Goal: Communication & Community: Ask a question

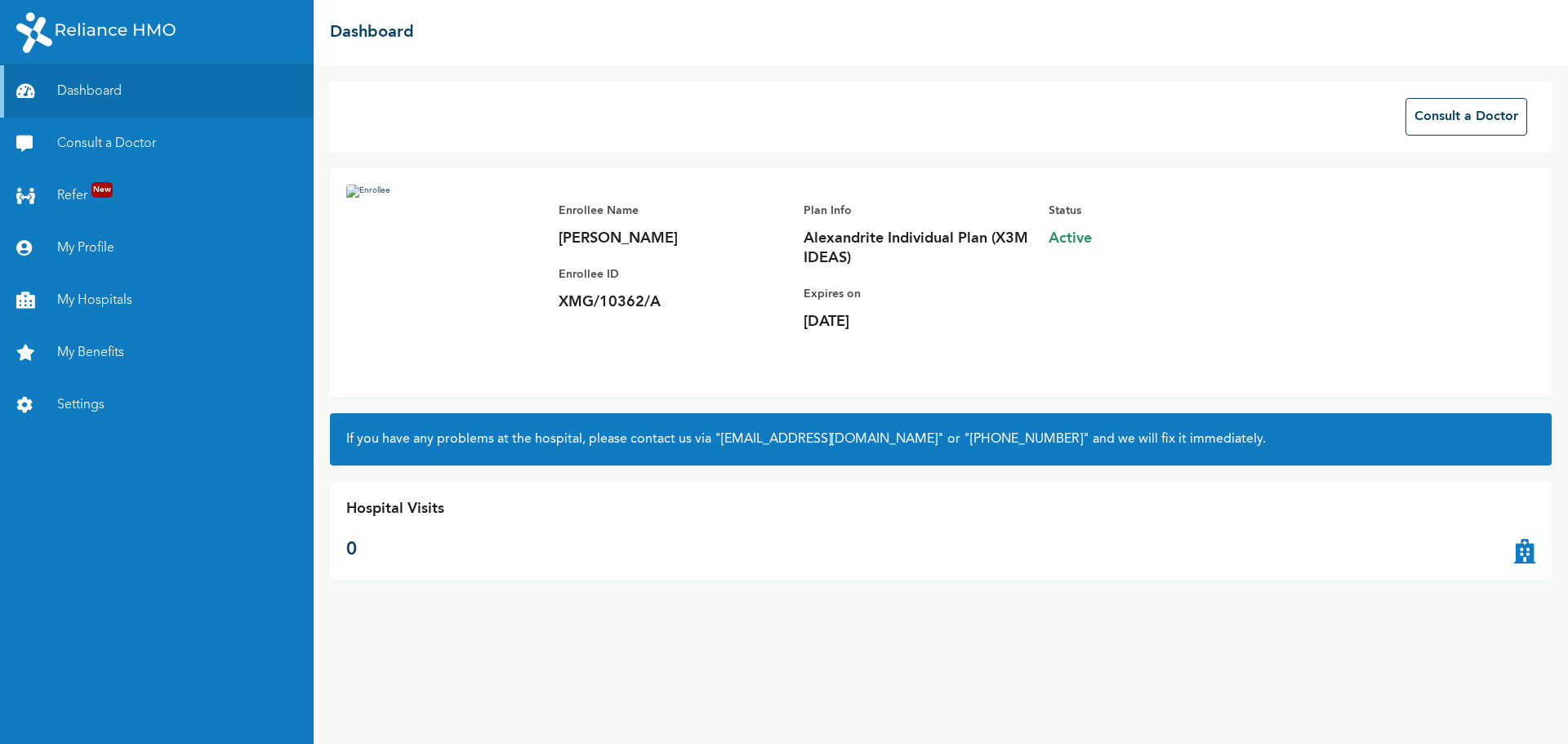
click at [890, 582] on div "Consult a Doctor Enrollee Name [PERSON_NAME] Enrollee ID XMG/10362/A Plan Info …" at bounding box center [941, 405] width 1255 height 679
click at [1531, 717] on em at bounding box center [1536, 712] width 44 height 44
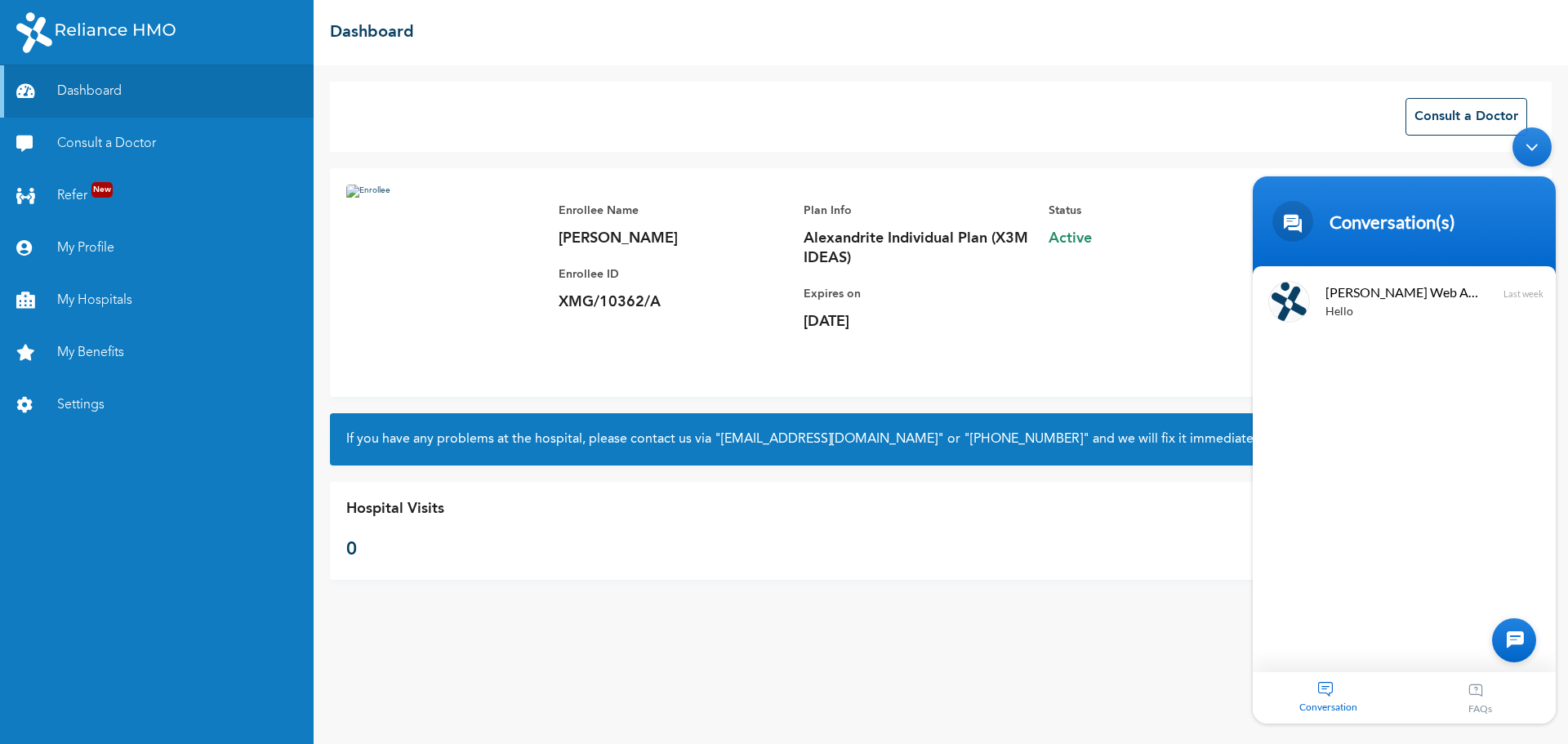
click at [1241, 304] on div "Status Active" at bounding box center [1163, 258] width 229 height 147
click at [1225, 291] on div "Status Active" at bounding box center [1163, 258] width 229 height 147
drag, startPoint x: 1564, startPoint y: 137, endPoint x: 1535, endPoint y: 165, distance: 40.3
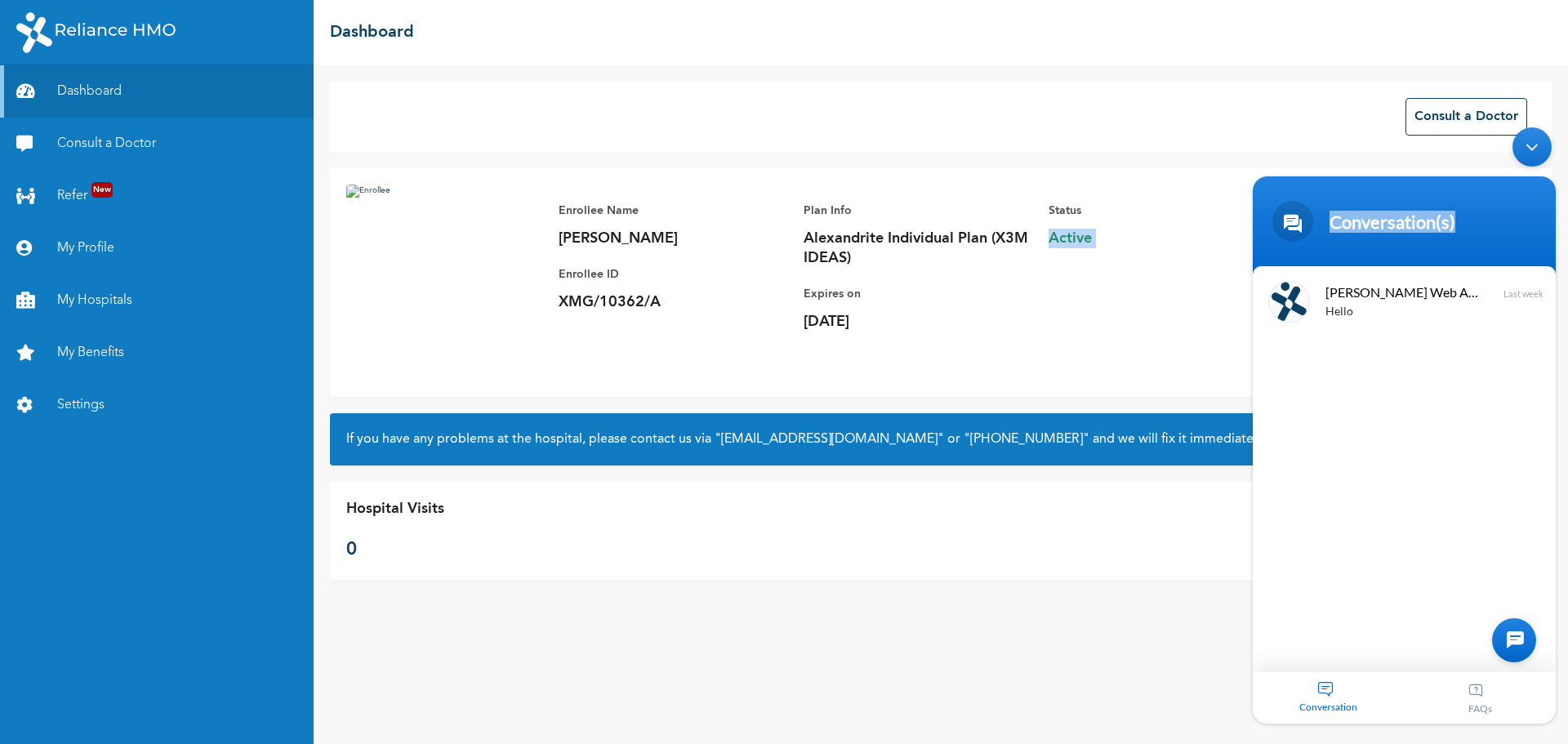
click at [1535, 165] on body "Conversation(s) We're online! [PERSON_NAME] Web Assistant Hello Last week Conve…" at bounding box center [1405, 426] width 320 height 612
click at [1535, 165] on div "Minimize live chat window" at bounding box center [1533, 147] width 39 height 39
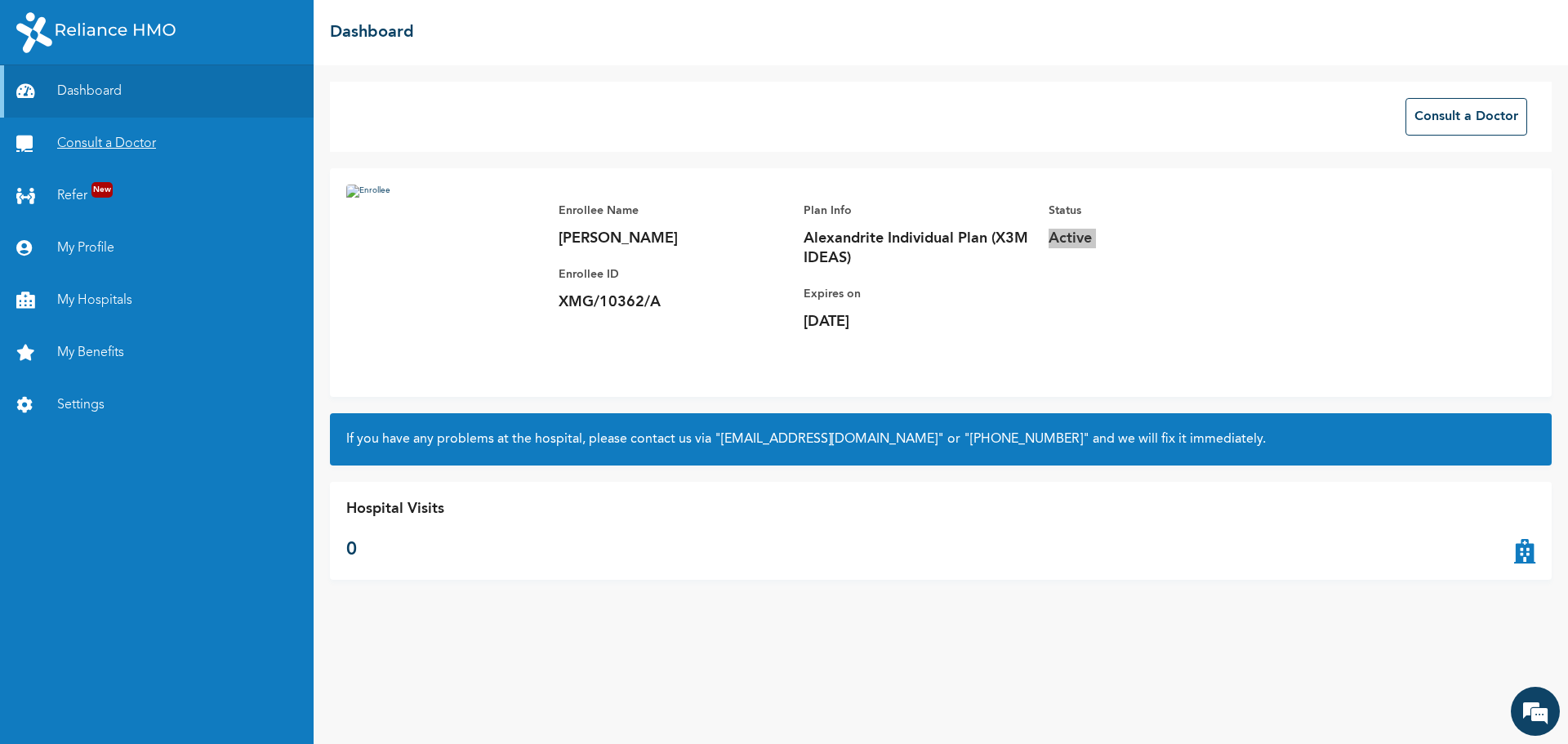
click at [86, 146] on link "Consult a Doctor" at bounding box center [157, 143] width 314 height 52
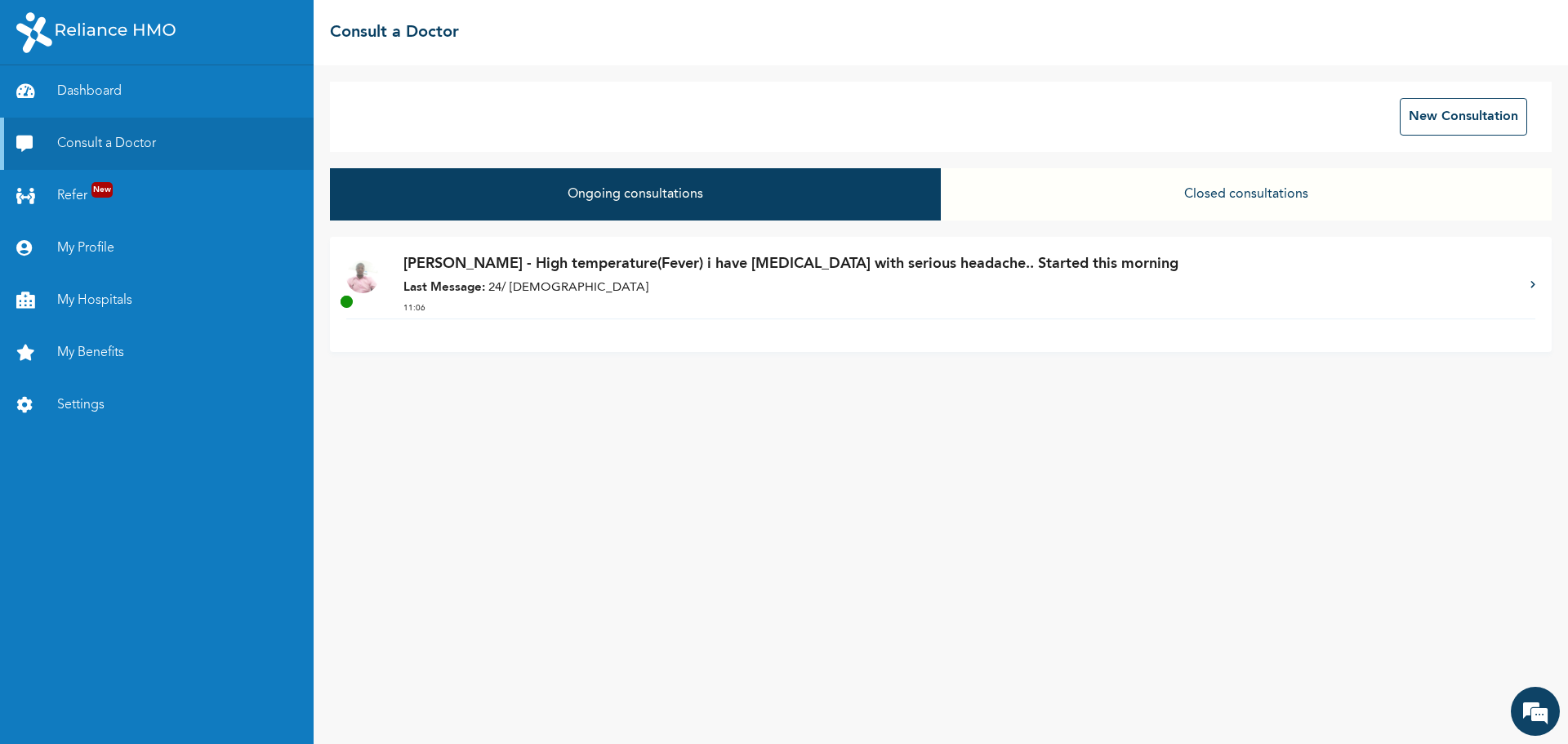
click at [539, 338] on div "[PERSON_NAME] - High temperature(Fever) i have [MEDICAL_DATA] with serious head…" at bounding box center [940, 293] width 1222 height 115
drag, startPoint x: 539, startPoint y: 338, endPoint x: 545, endPoint y: 383, distance: 45.4
click at [545, 383] on div "New Consultation Ongoing consultations Closed consultations [PERSON_NAME] - Hig…" at bounding box center [941, 405] width 1255 height 679
click at [1535, 283] on icon at bounding box center [1533, 285] width 5 height 8
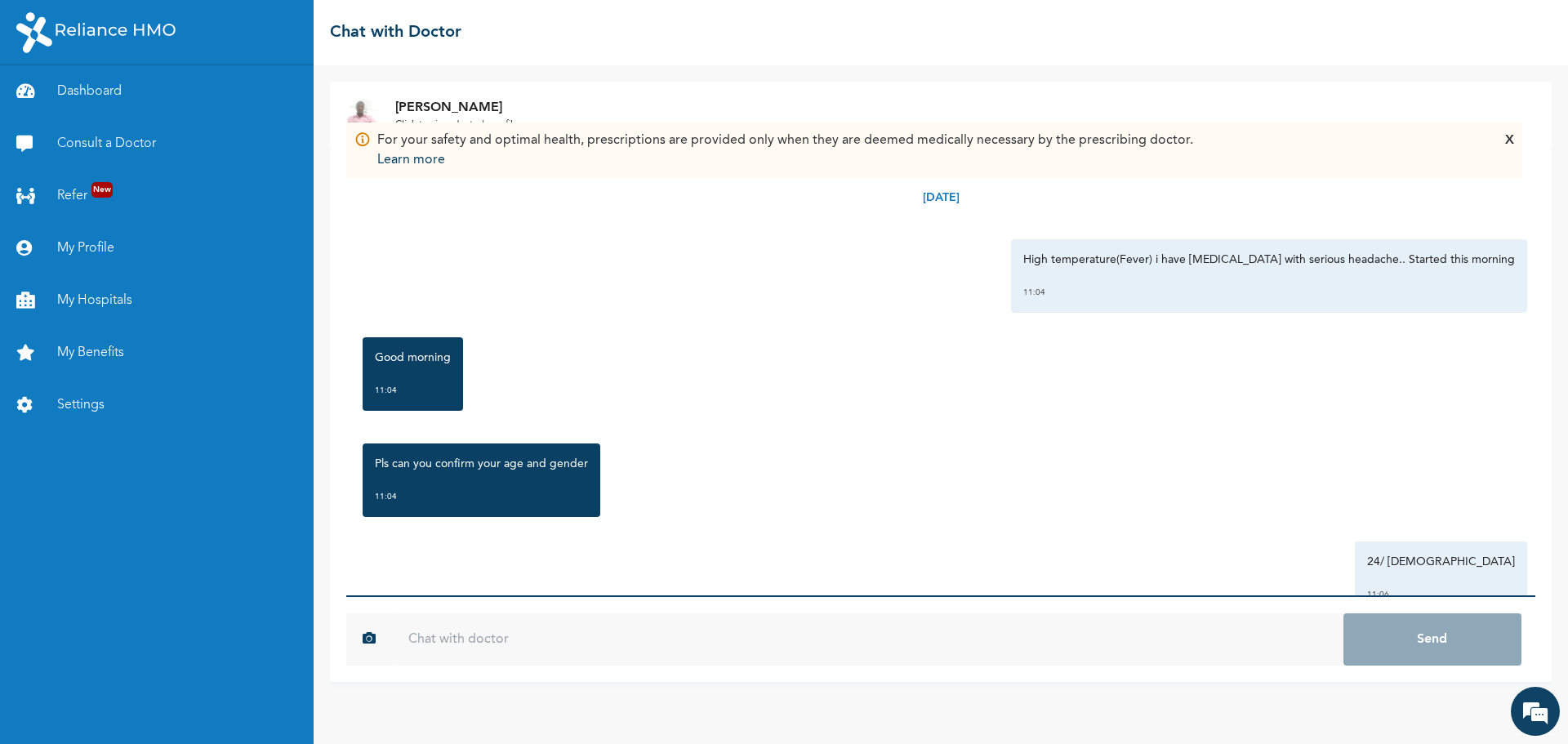
scroll to position [56, 0]
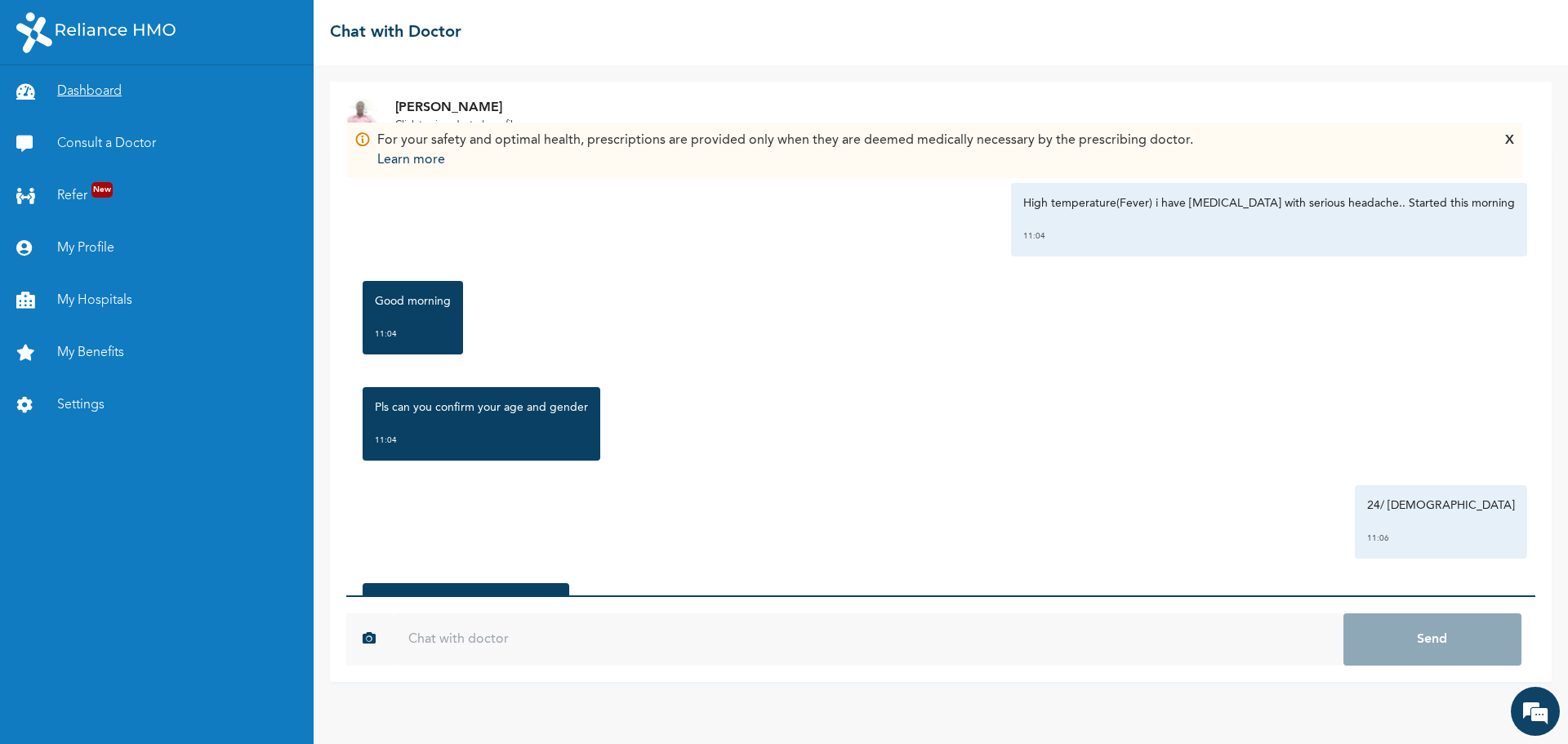
click at [103, 84] on link "Dashboard" at bounding box center [157, 91] width 314 height 52
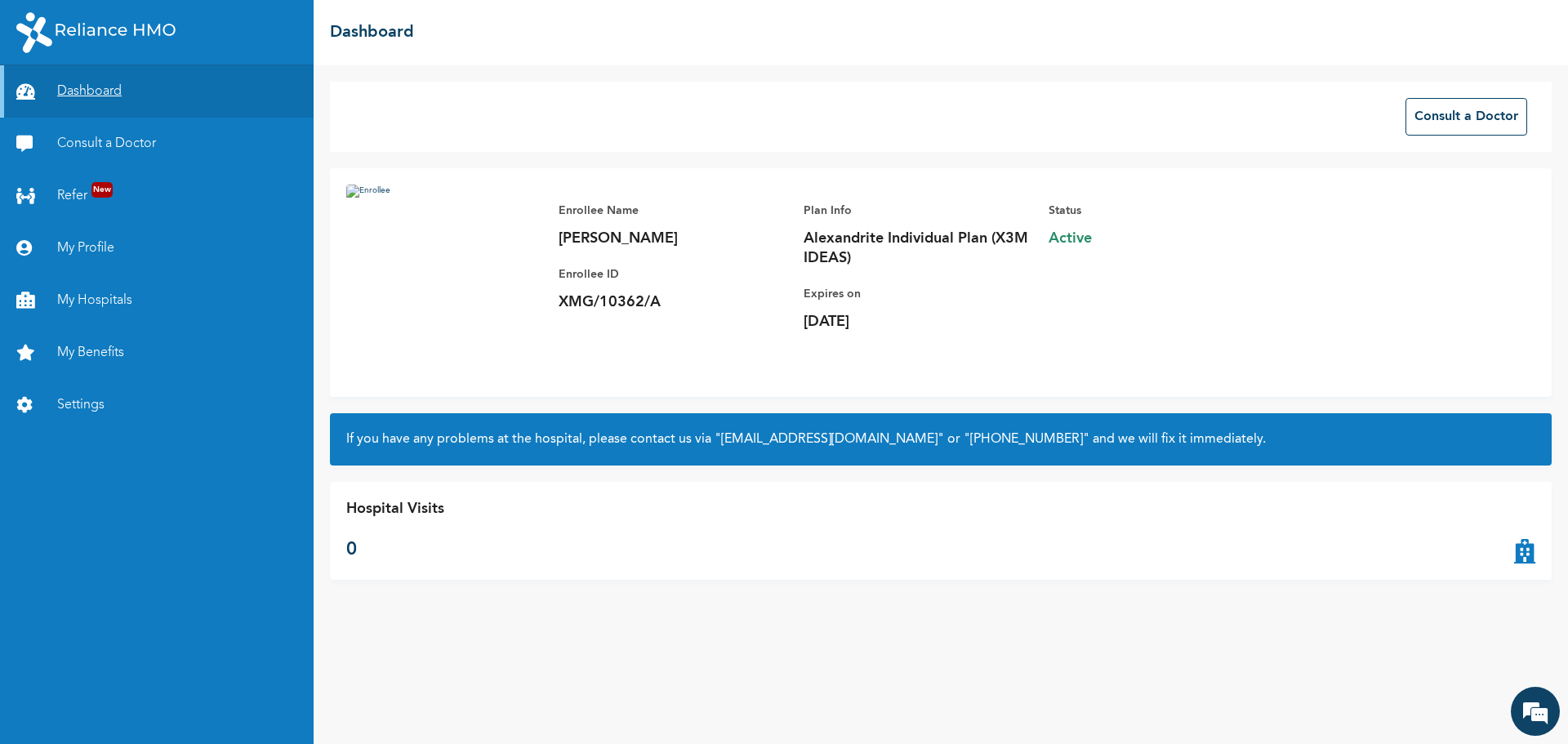
click at [103, 84] on link "Dashboard" at bounding box center [157, 91] width 314 height 52
click at [438, 254] on img at bounding box center [444, 283] width 196 height 196
drag, startPoint x: 438, startPoint y: 254, endPoint x: 357, endPoint y: 192, distance: 102.0
click at [357, 192] on img at bounding box center [444, 283] width 196 height 196
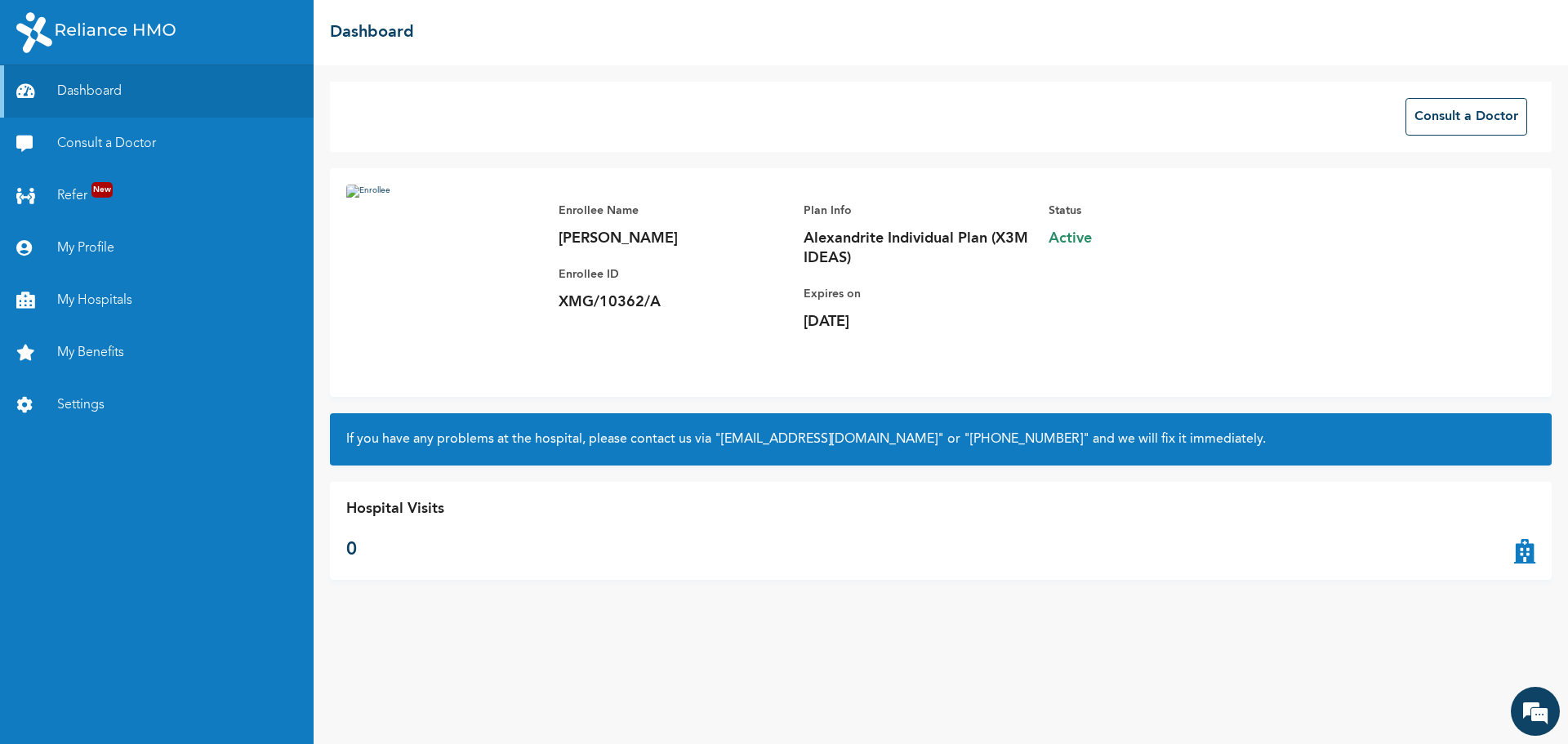
click at [392, 281] on img at bounding box center [444, 283] width 196 height 196
click at [393, 289] on img at bounding box center [444, 283] width 196 height 196
click at [393, 262] on img at bounding box center [444, 283] width 196 height 196
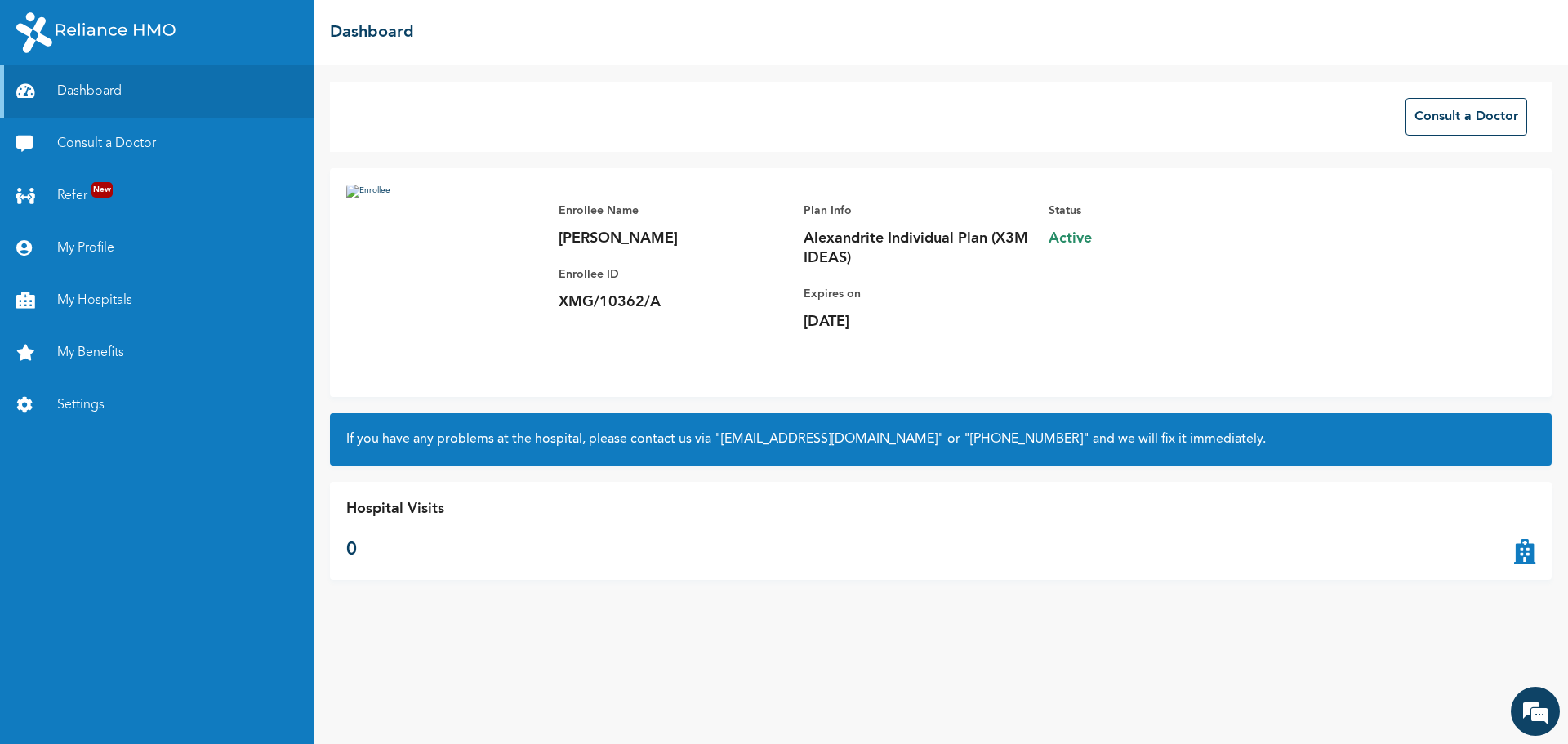
click at [393, 262] on img at bounding box center [444, 283] width 196 height 196
click at [424, 276] on img at bounding box center [444, 283] width 196 height 196
click at [408, 257] on img at bounding box center [444, 283] width 196 height 196
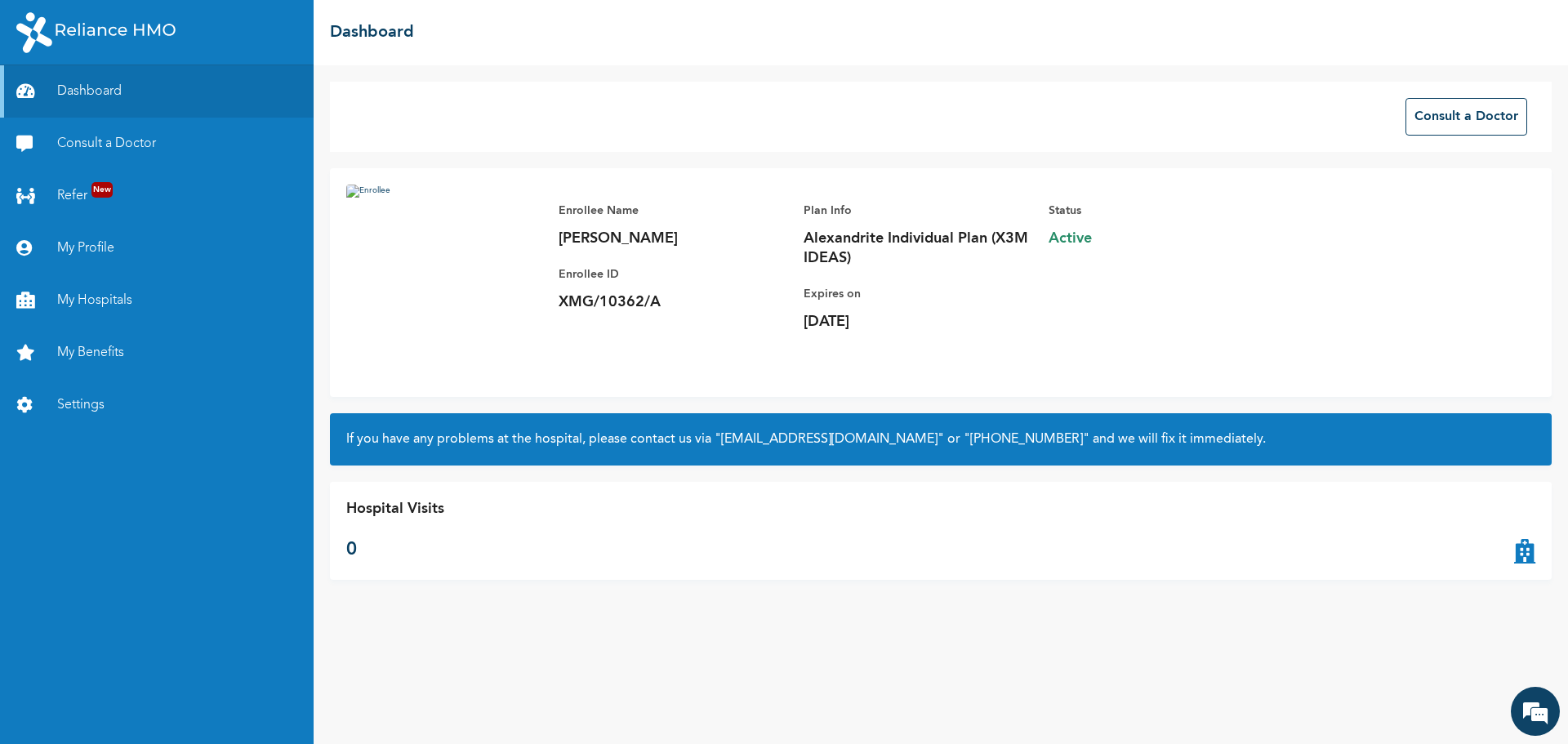
click at [408, 257] on img at bounding box center [444, 283] width 196 height 196
click at [461, 269] on img at bounding box center [444, 283] width 196 height 196
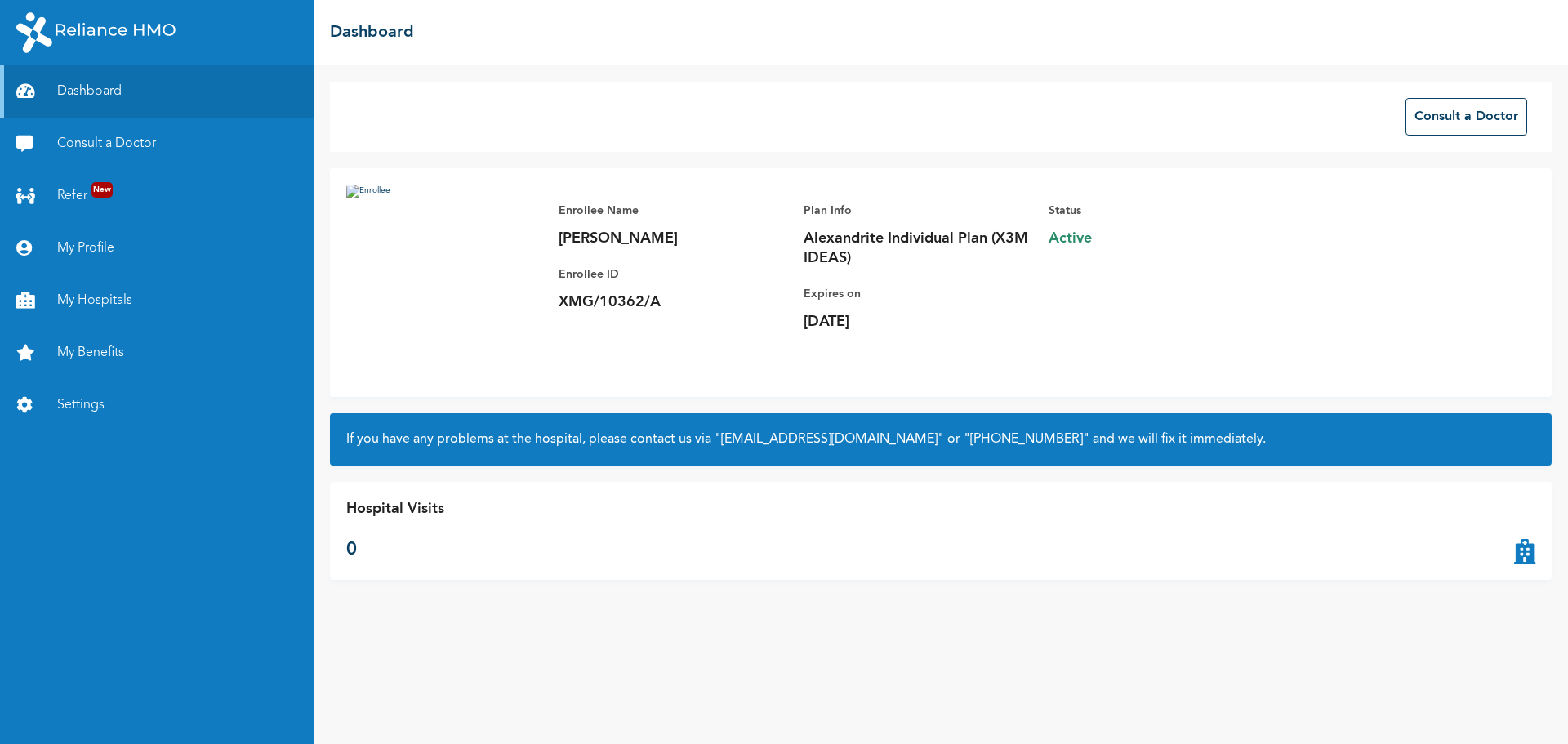
click at [461, 269] on img at bounding box center [444, 283] width 196 height 196
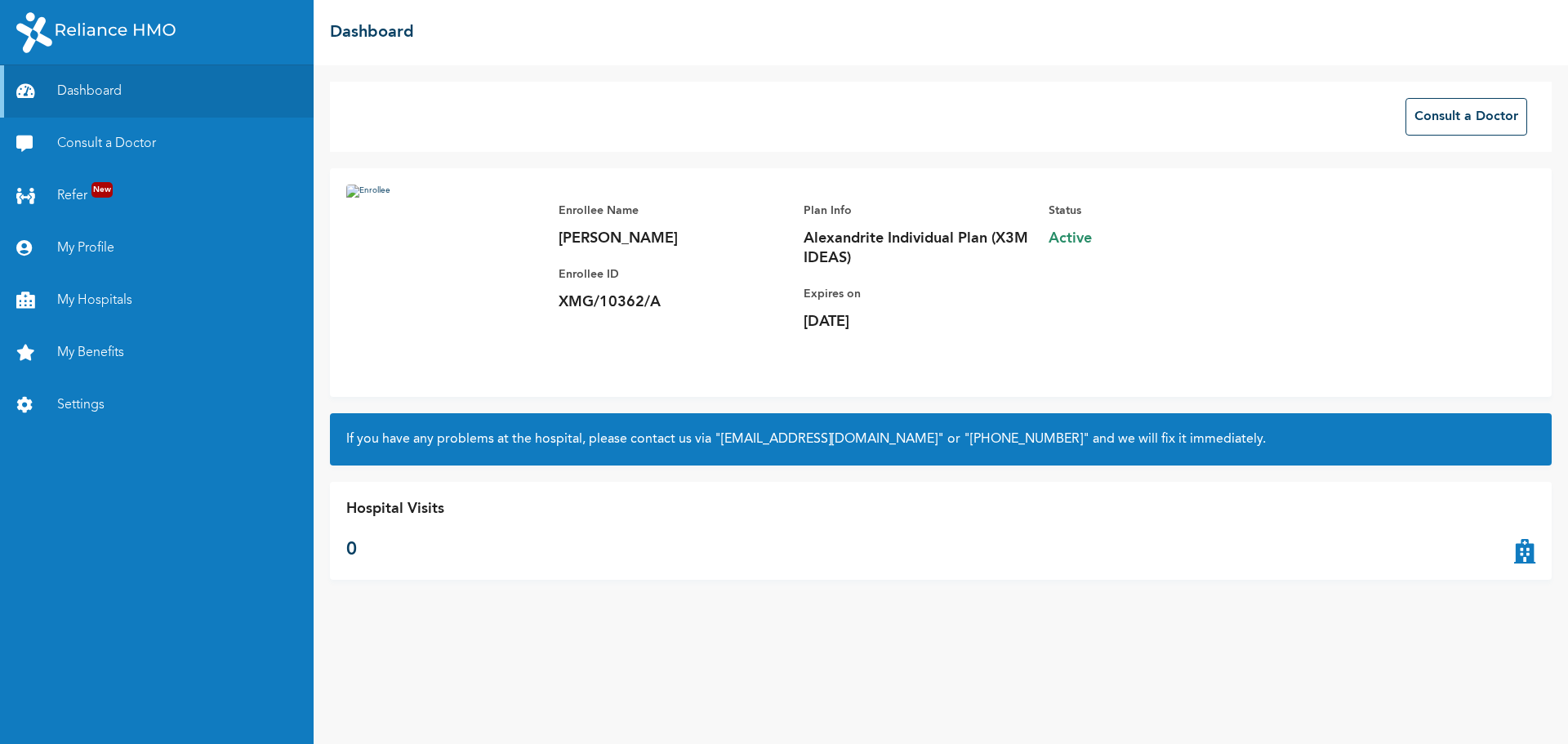
click at [461, 269] on img at bounding box center [444, 283] width 196 height 196
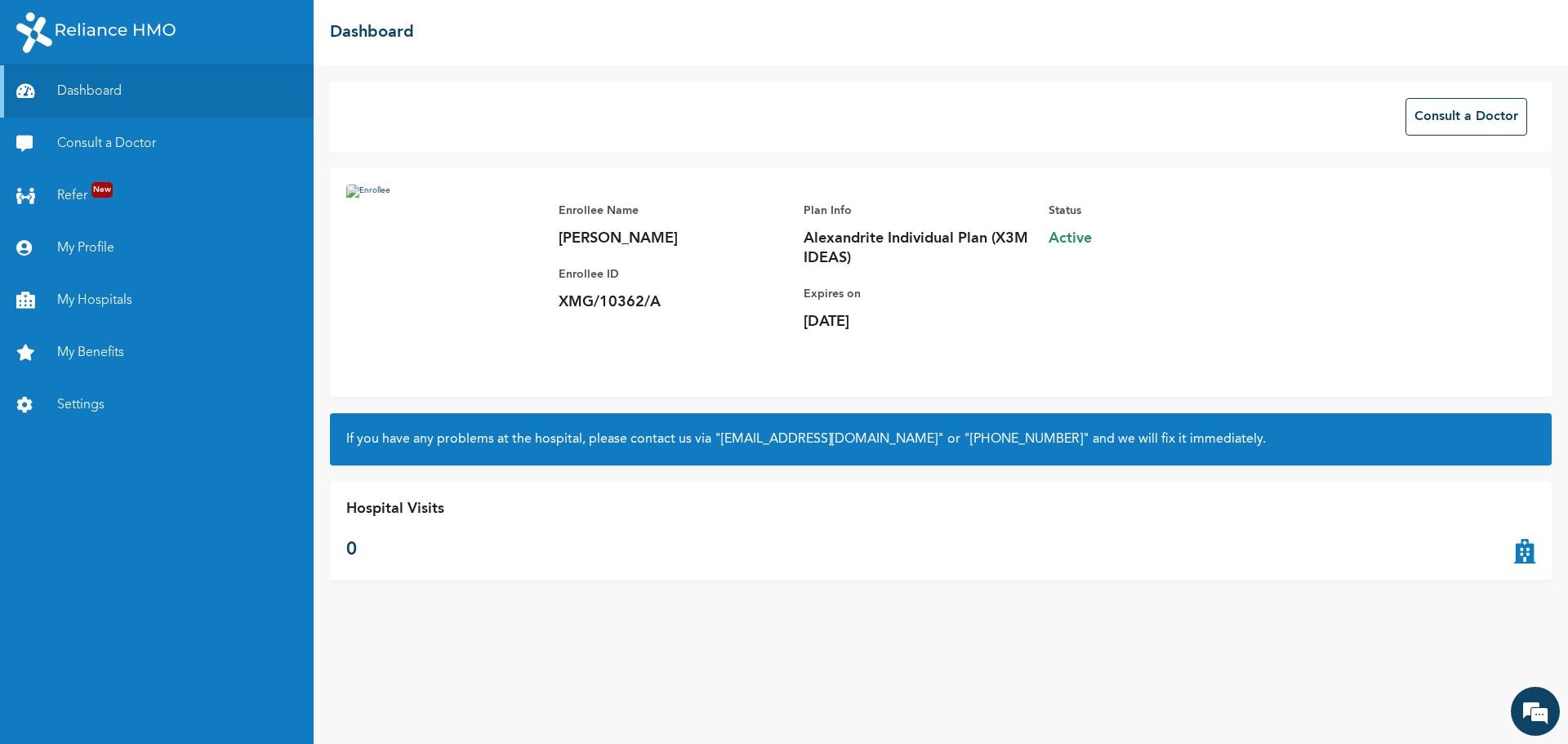
click at [461, 269] on img at bounding box center [444, 283] width 196 height 196
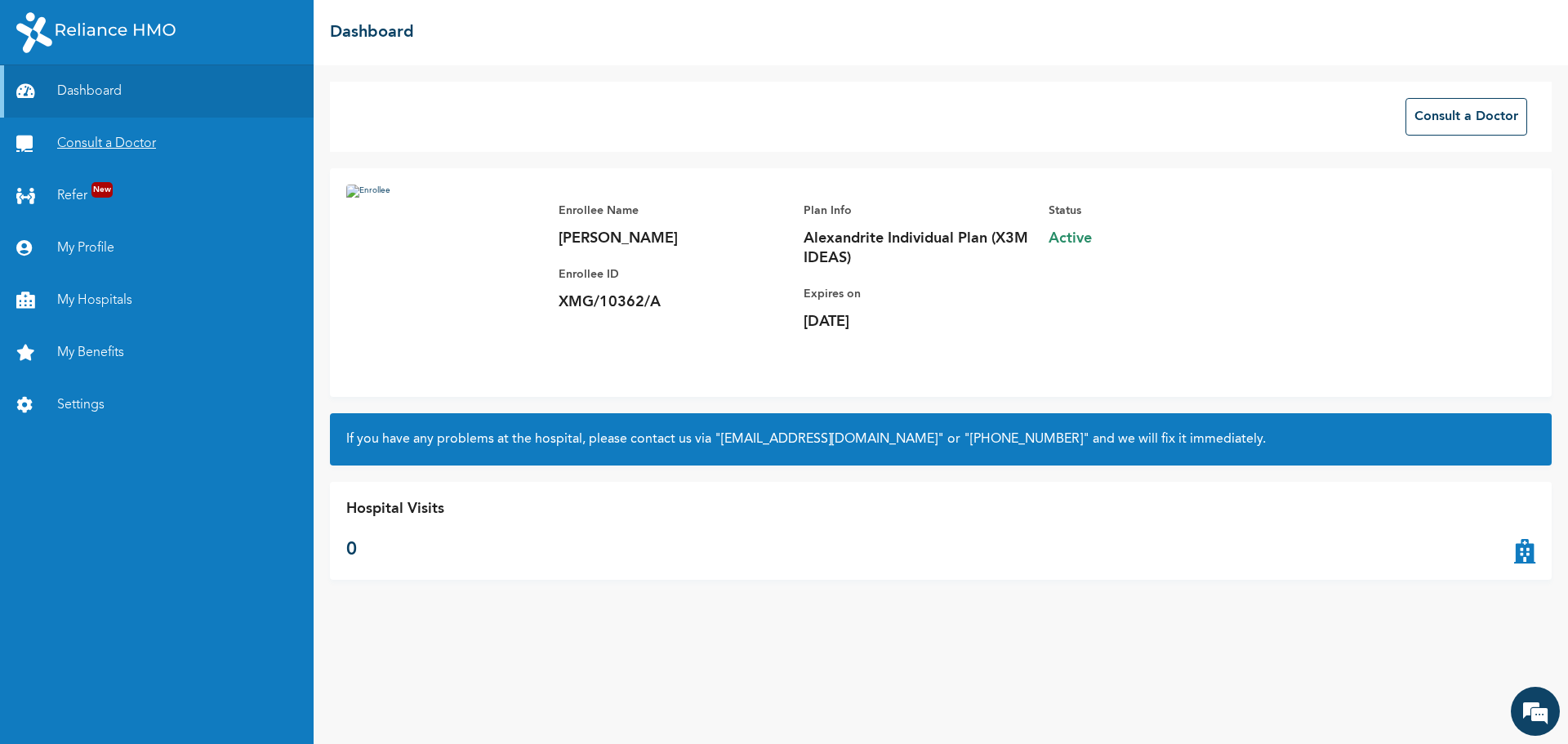
click at [131, 142] on link "Consult a Doctor" at bounding box center [157, 143] width 314 height 52
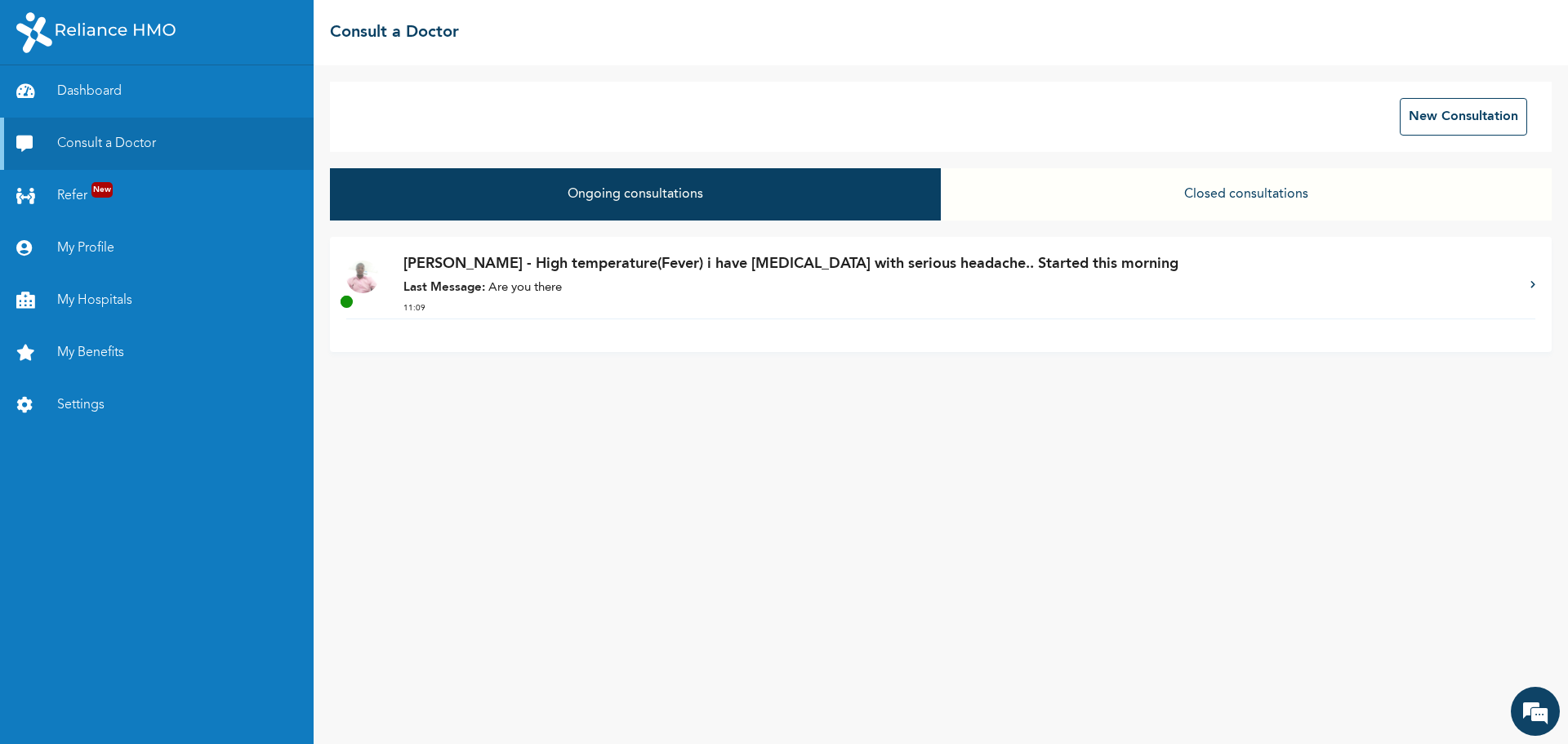
click at [572, 294] on p "Last Message: Are you there" at bounding box center [959, 289] width 1111 height 19
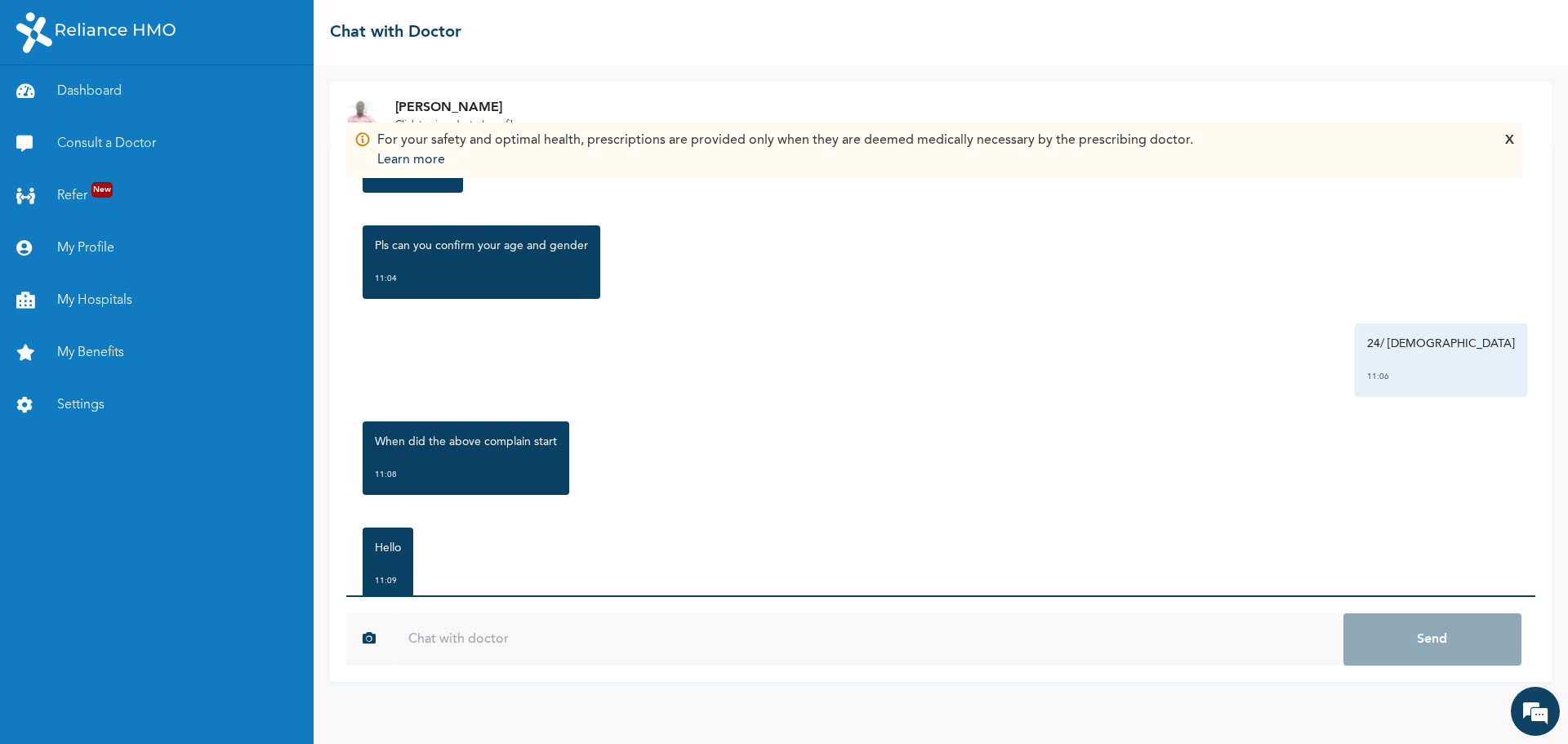
scroll to position [375, 0]
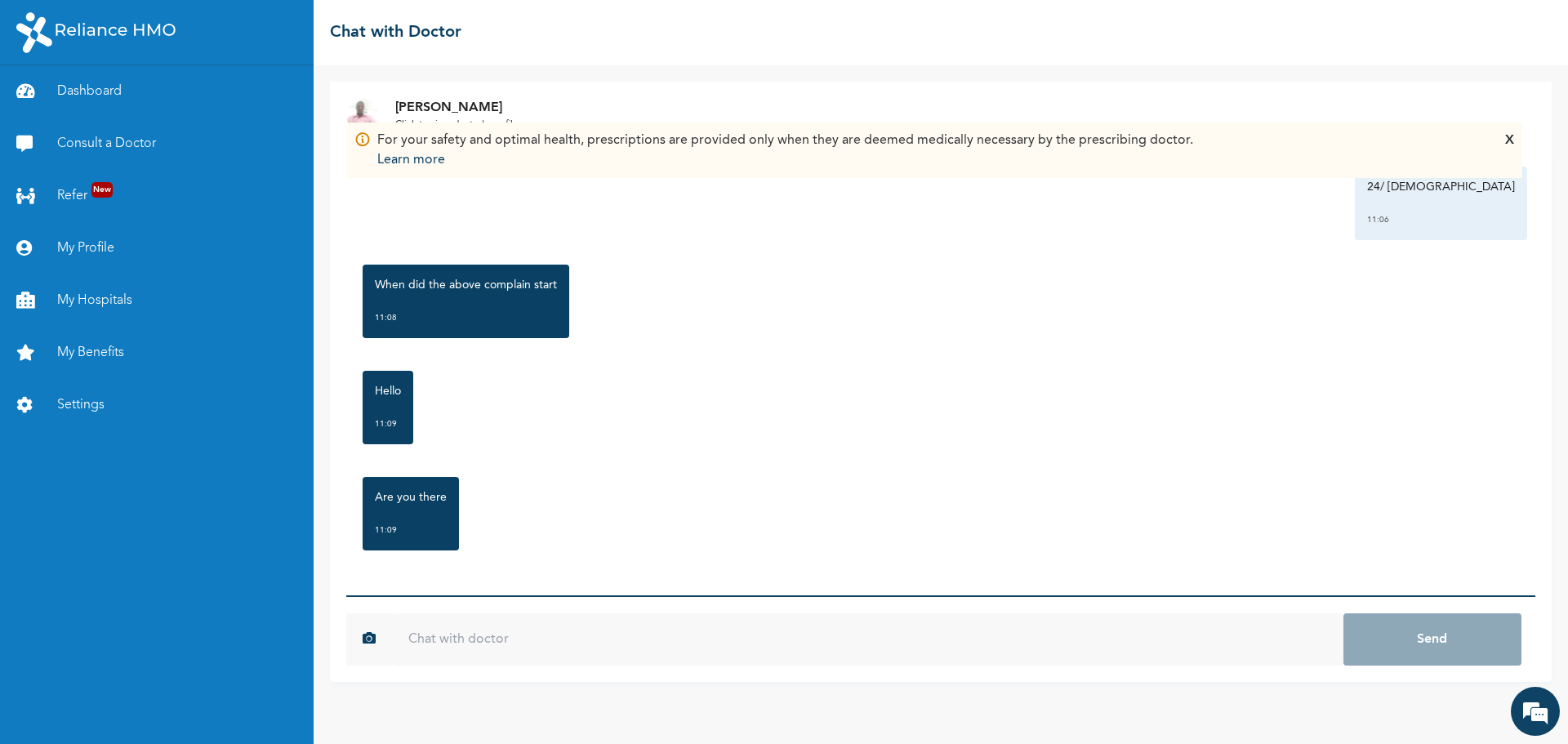
click at [470, 648] on input "text" at bounding box center [868, 639] width 952 height 52
type input "this morning"
click at [1344, 613] on button "Send" at bounding box center [1433, 639] width 178 height 52
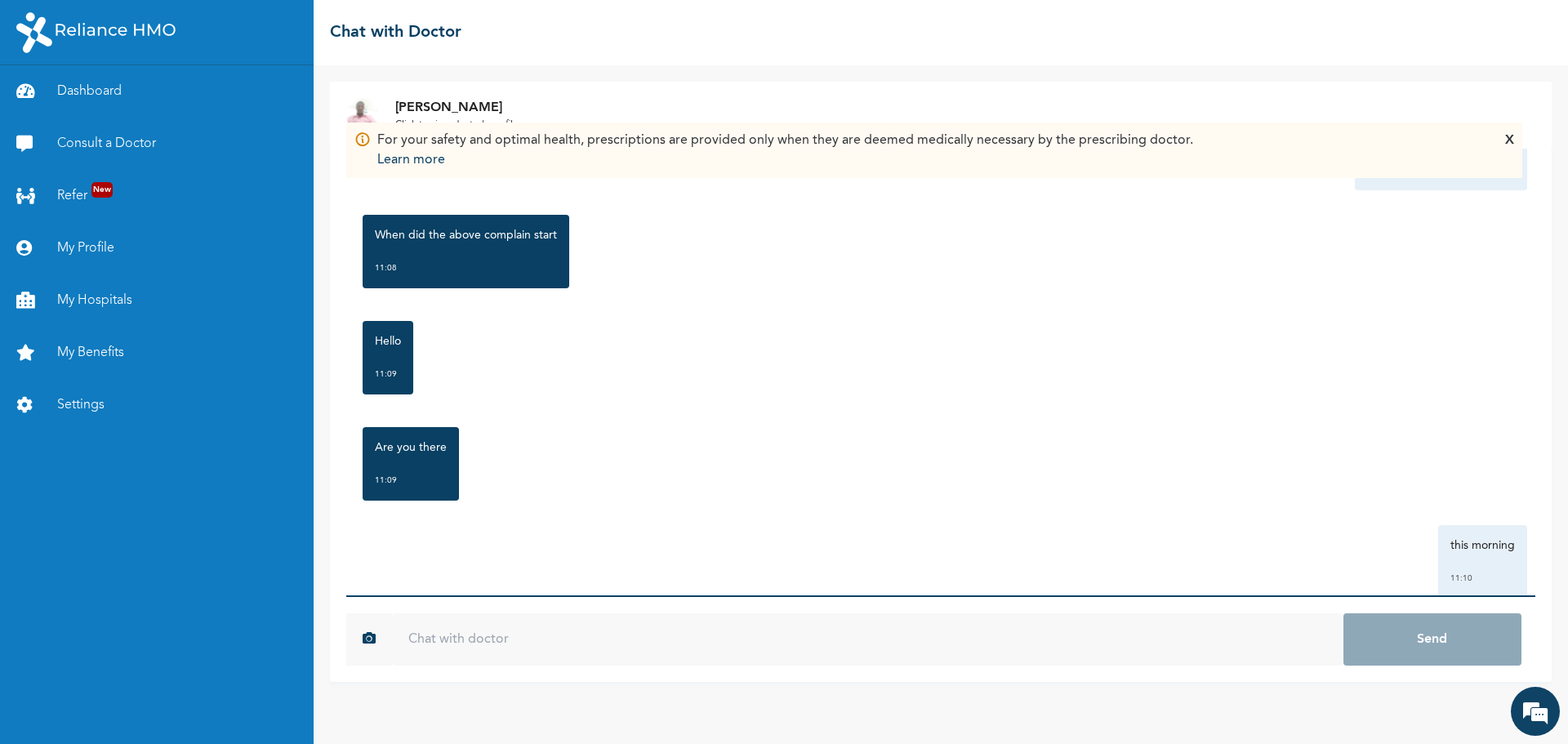
scroll to position [465, 0]
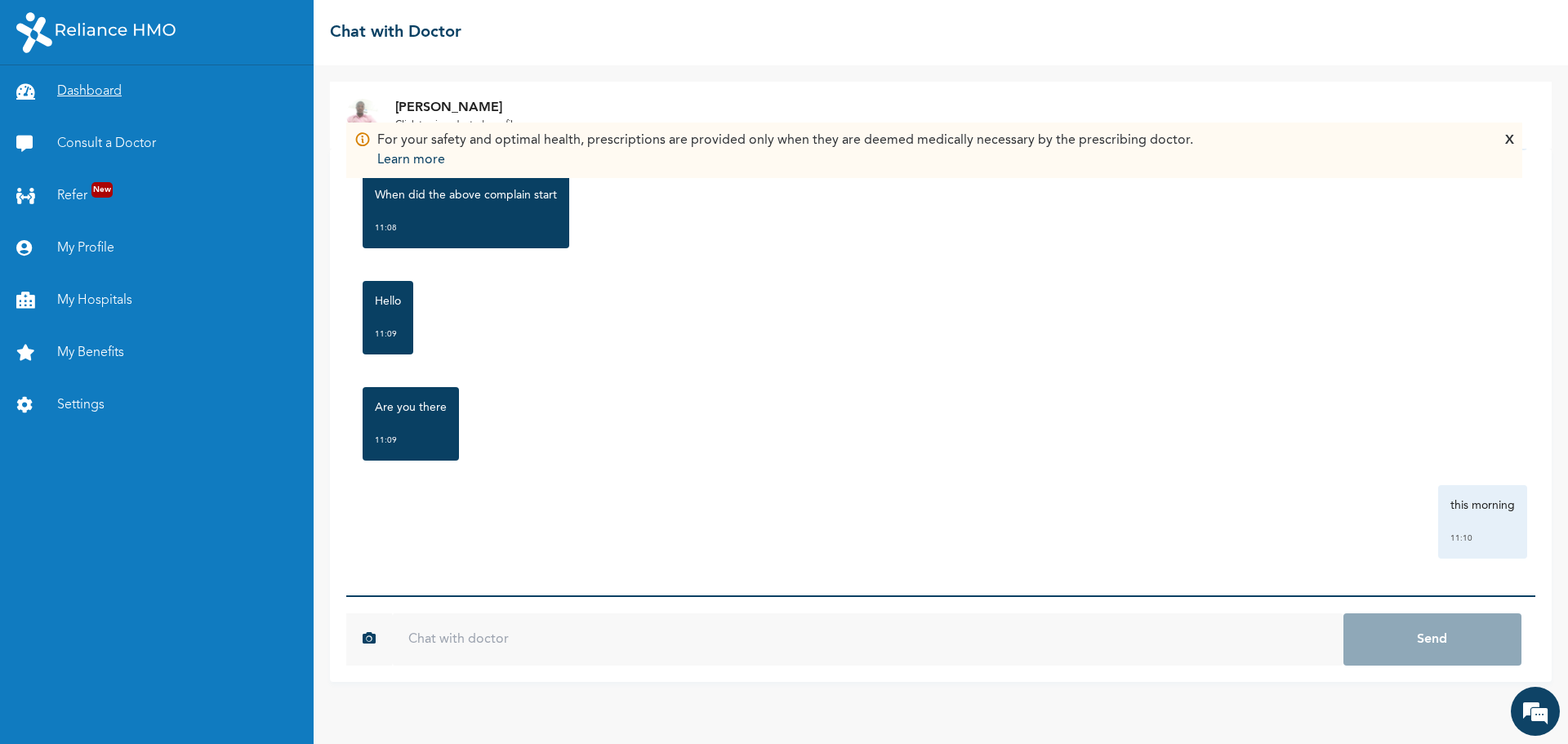
click at [105, 90] on link "Dashboard" at bounding box center [157, 91] width 314 height 52
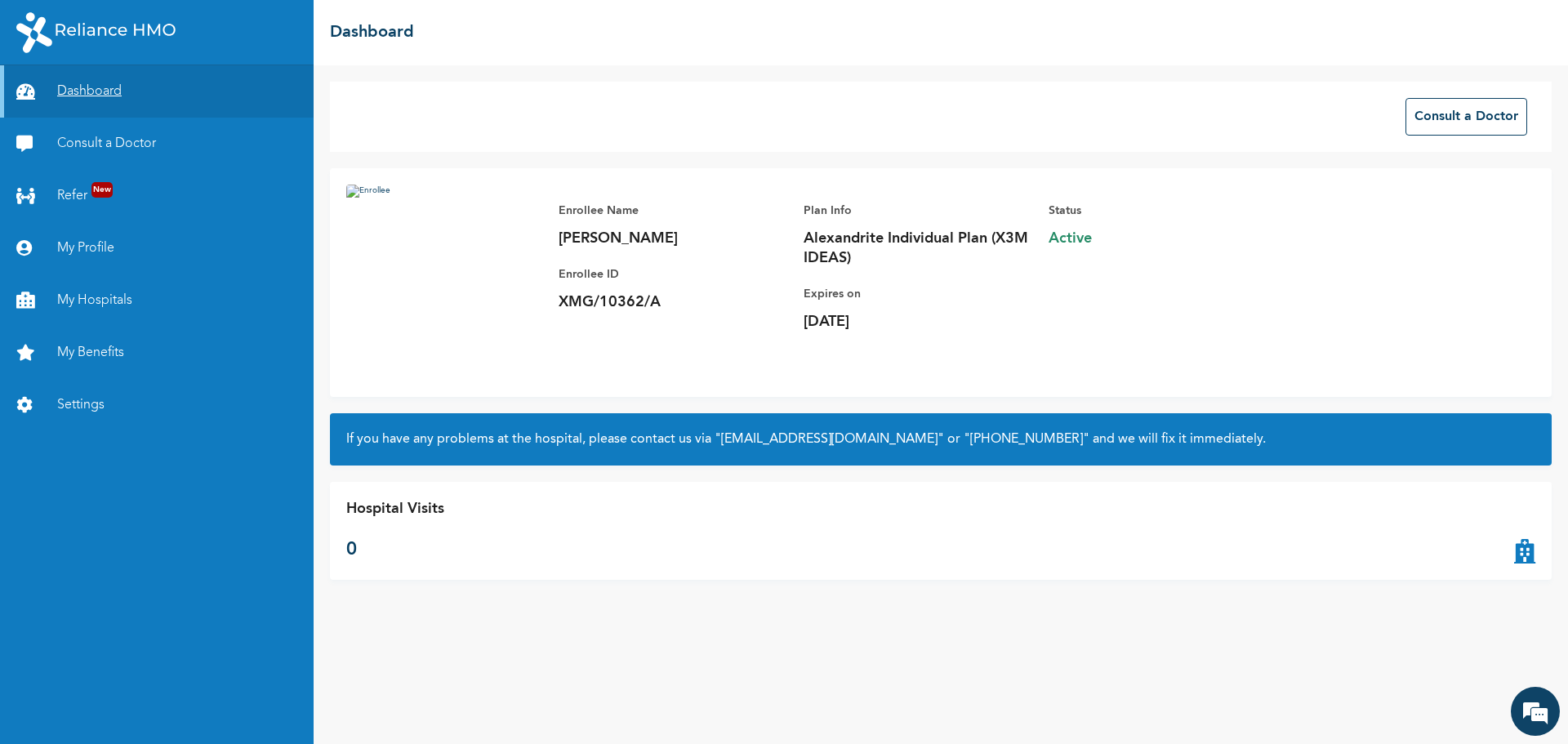
click at [105, 90] on link "Dashboard" at bounding box center [157, 91] width 314 height 52
click at [351, 192] on img at bounding box center [444, 283] width 196 height 196
click at [90, 398] on link "Settings" at bounding box center [157, 404] width 314 height 52
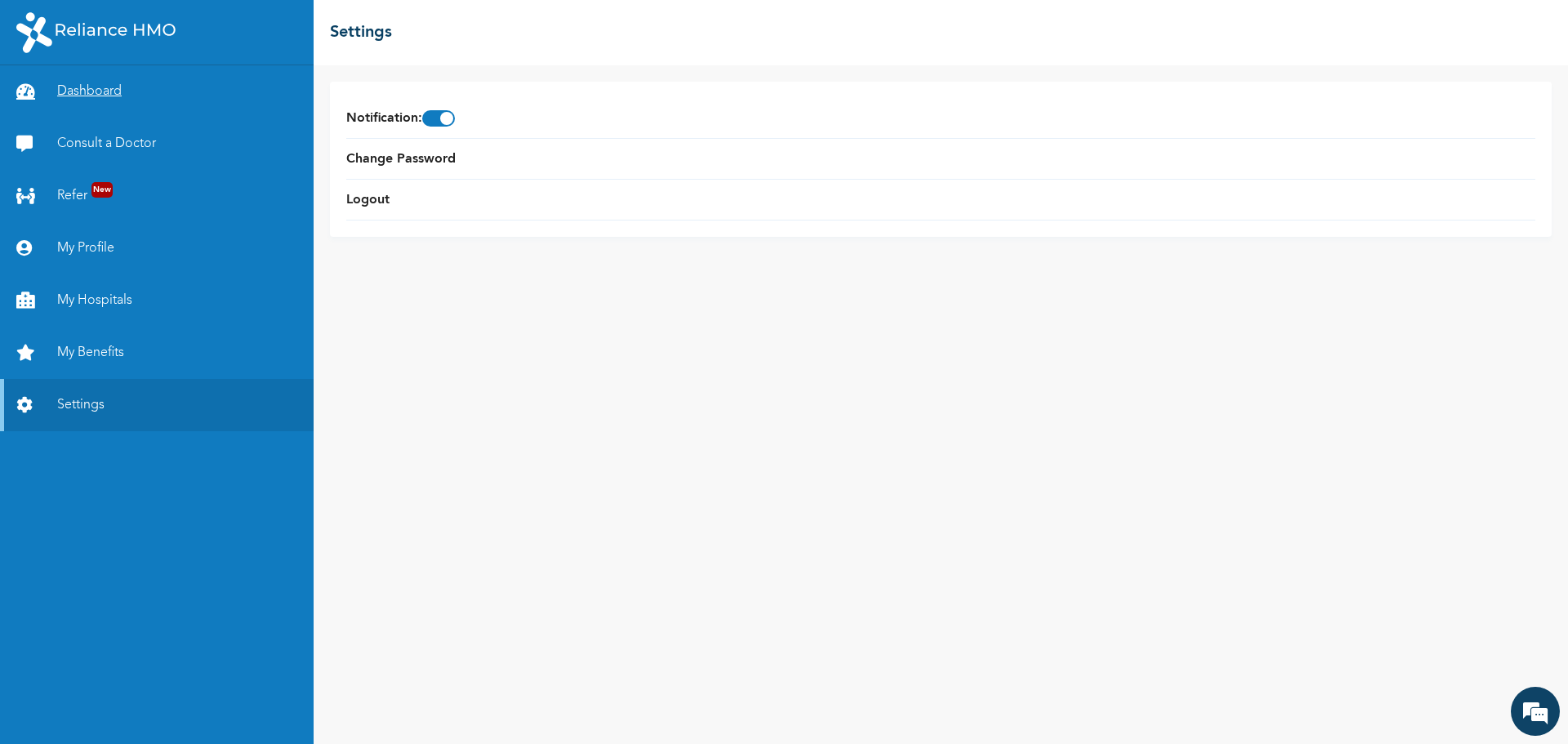
click at [80, 90] on link "Dashboard" at bounding box center [157, 91] width 314 height 52
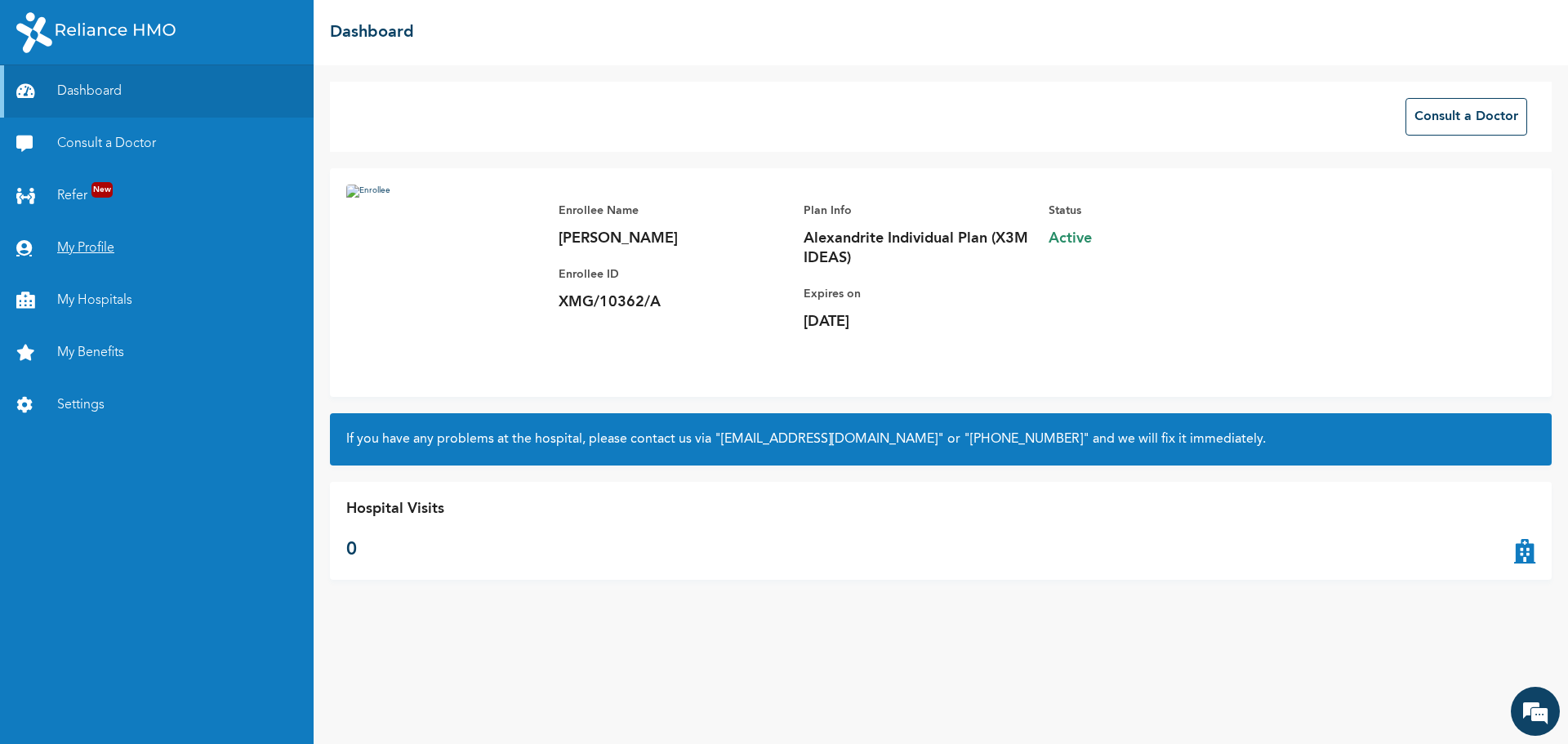
click at [65, 245] on link "My Profile" at bounding box center [157, 247] width 314 height 52
